Goal: Task Accomplishment & Management: Manage account settings

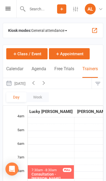
click at [21, 83] on button "[DATE]" at bounding box center [15, 83] width 25 height 11
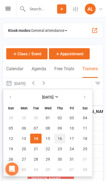
click at [61, 138] on span "16" at bounding box center [60, 138] width 4 height 4
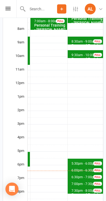
scroll to position [147, 0]
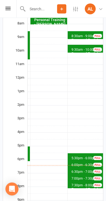
click at [81, 177] on span "7:00pm - 7:30pm" at bounding box center [84, 179] width 26 height 4
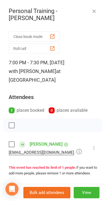
click at [90, 180] on button "View" at bounding box center [87, 192] width 26 height 11
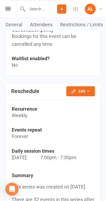
click at [89, 95] on button "Edit" at bounding box center [80, 91] width 29 height 10
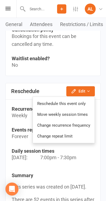
click at [79, 107] on link "Reschedule this event only" at bounding box center [64, 103] width 62 height 11
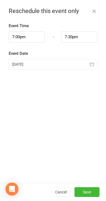
click at [17, 65] on div at bounding box center [53, 64] width 88 height 11
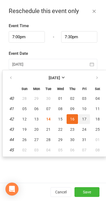
click at [85, 119] on span "17" at bounding box center [84, 119] width 4 height 4
type input "[DATE]"
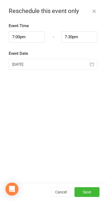
scroll to position [520, 0]
click at [91, 180] on button "Save" at bounding box center [86, 192] width 25 height 10
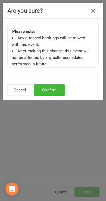
click at [55, 94] on button "Confirm" at bounding box center [49, 89] width 31 height 11
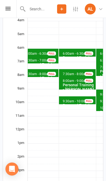
scroll to position [94, 0]
